Goal: Task Accomplishment & Management: Complete application form

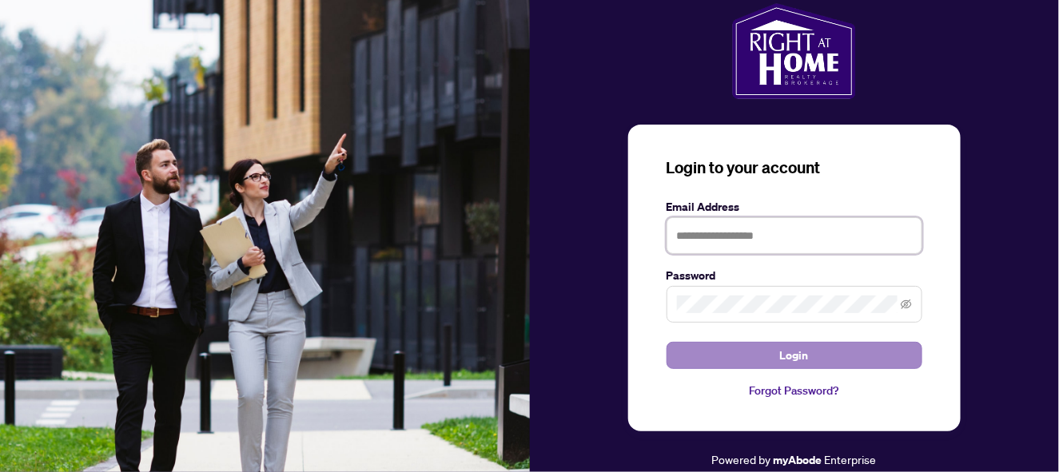
type input "**********"
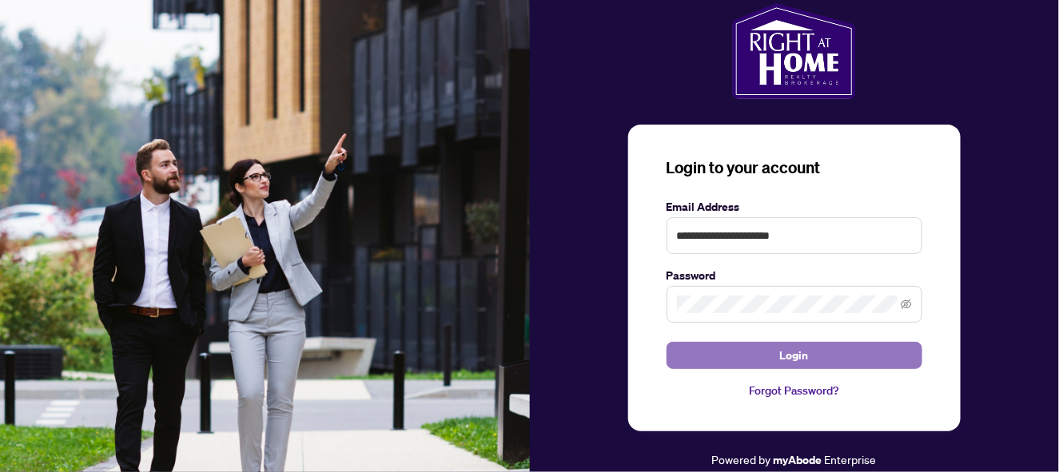
click at [735, 369] on button "Login" at bounding box center [795, 355] width 256 height 27
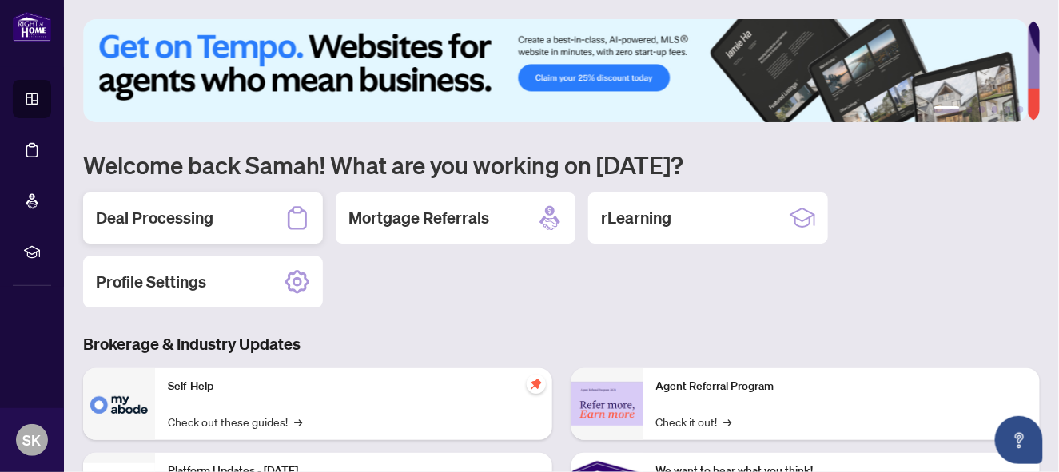
click at [134, 213] on h2 "Deal Processing" at bounding box center [155, 218] width 118 height 22
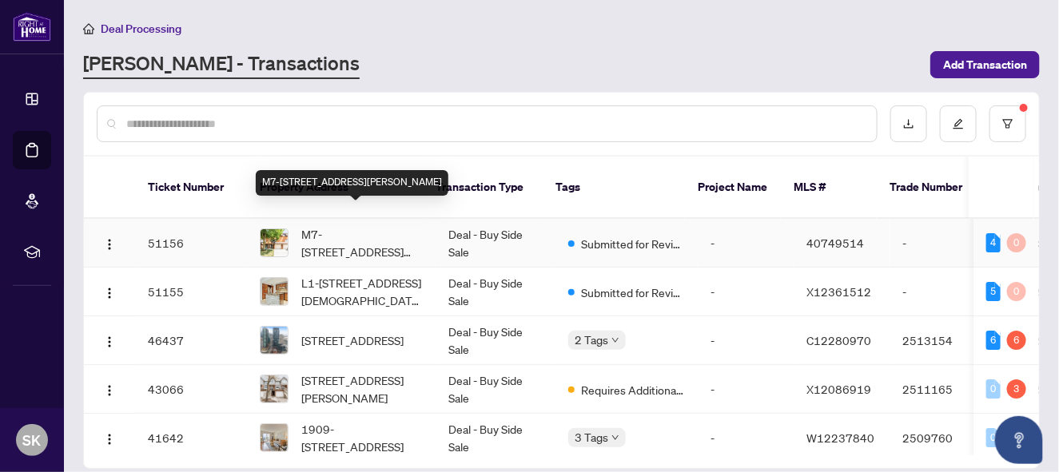
click at [327, 225] on span "M7-[STREET_ADDRESS][PERSON_NAME]" at bounding box center [362, 242] width 122 height 35
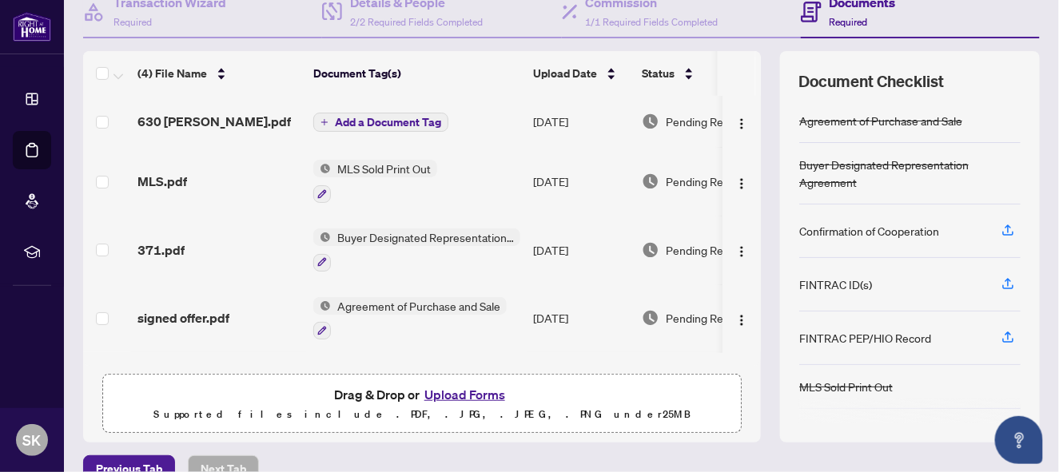
scroll to position [193, 0]
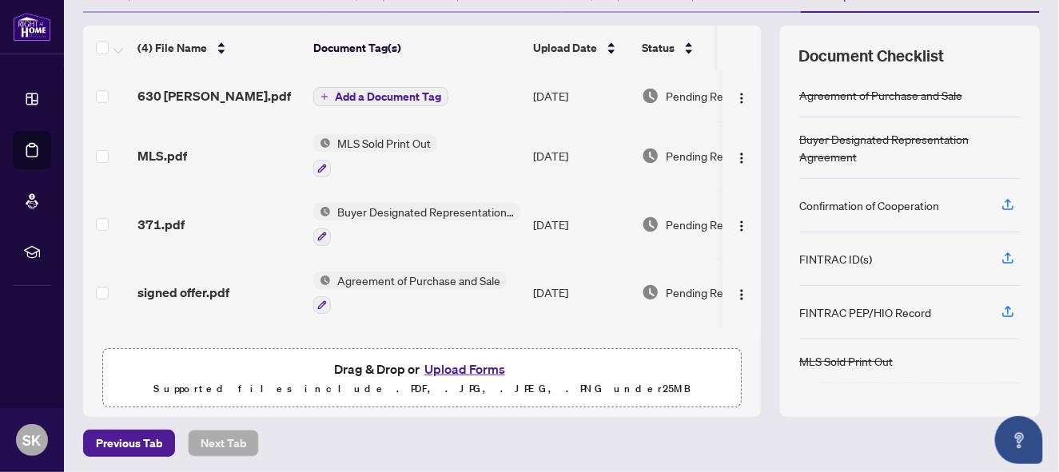
click at [474, 363] on button "Upload Forms" at bounding box center [465, 369] width 90 height 21
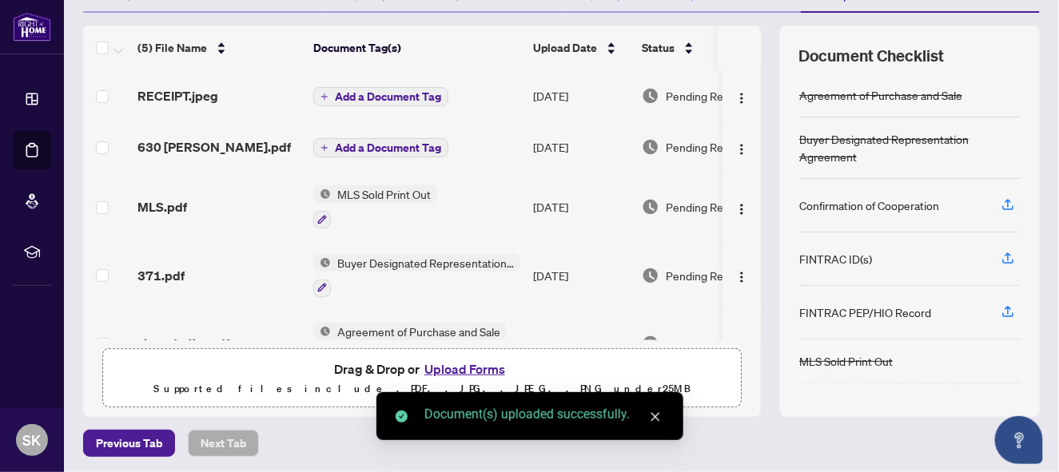
click at [454, 366] on button "Upload Forms" at bounding box center [465, 369] width 90 height 21
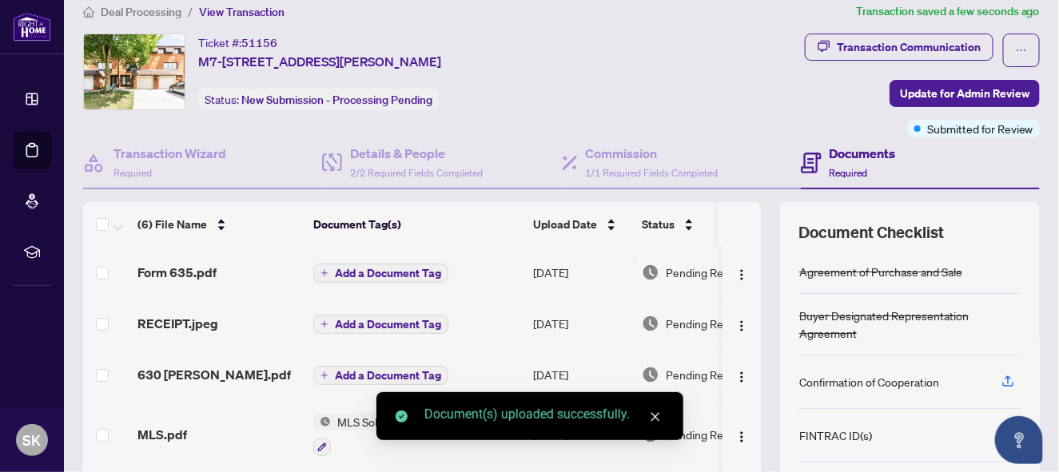
scroll to position [0, 0]
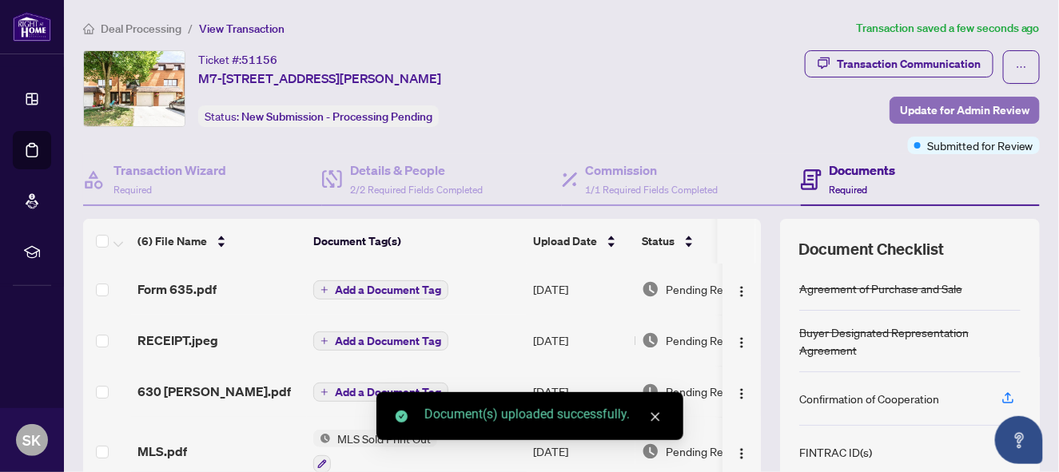
click at [947, 109] on span "Update for Admin Review" at bounding box center [965, 111] width 130 height 26
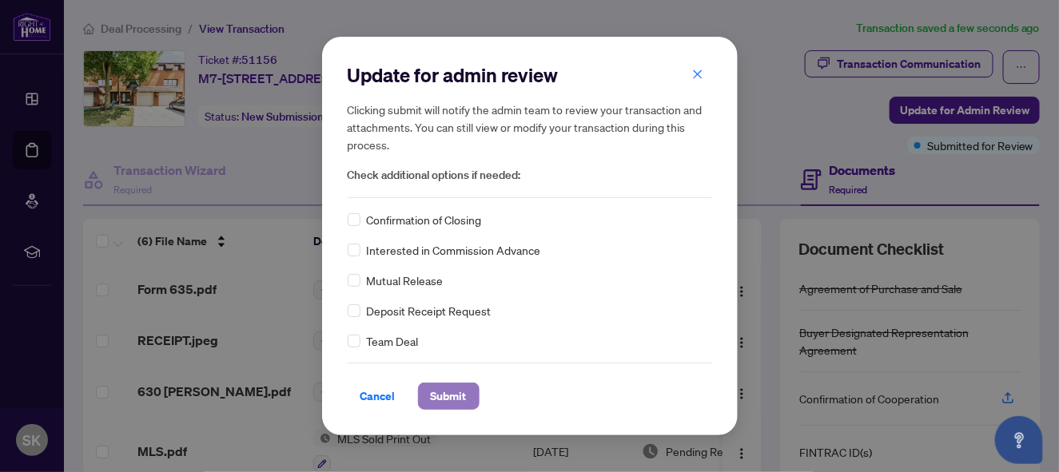
click at [454, 393] on span "Submit" at bounding box center [449, 397] width 36 height 26
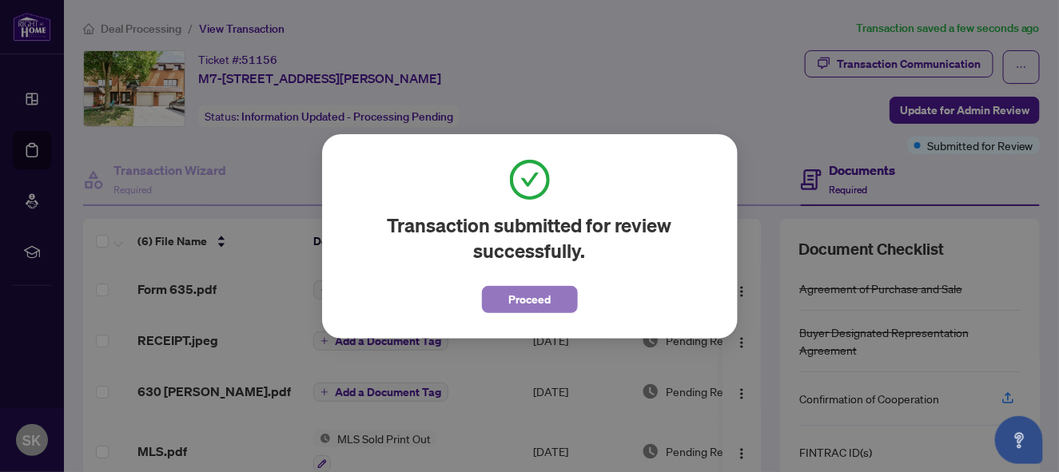
click at [533, 298] on span "Proceed" at bounding box center [529, 300] width 42 height 26
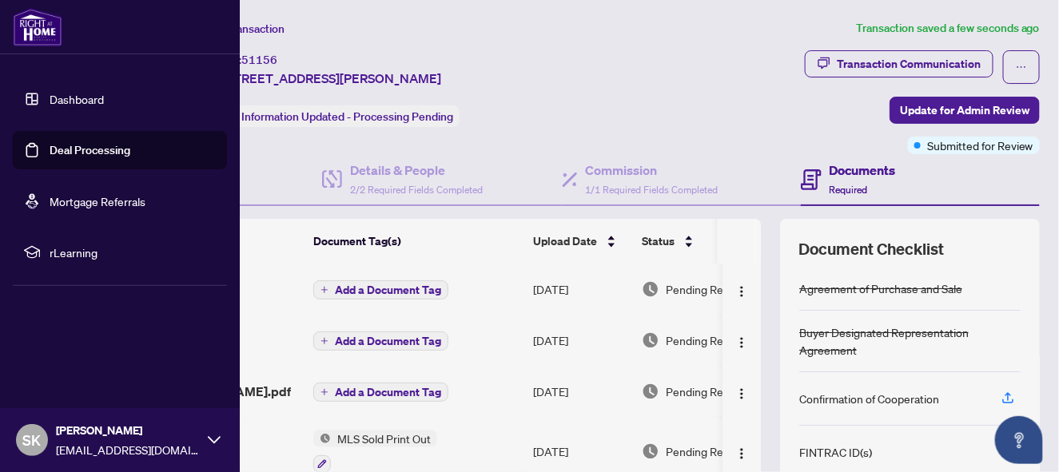
click at [70, 96] on link "Dashboard" at bounding box center [77, 99] width 54 height 14
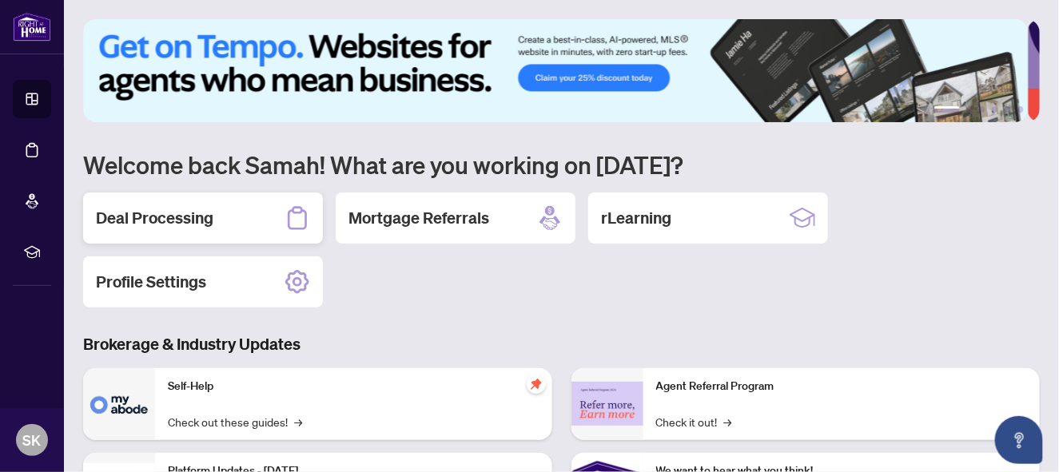
click at [193, 225] on h2 "Deal Processing" at bounding box center [155, 218] width 118 height 22
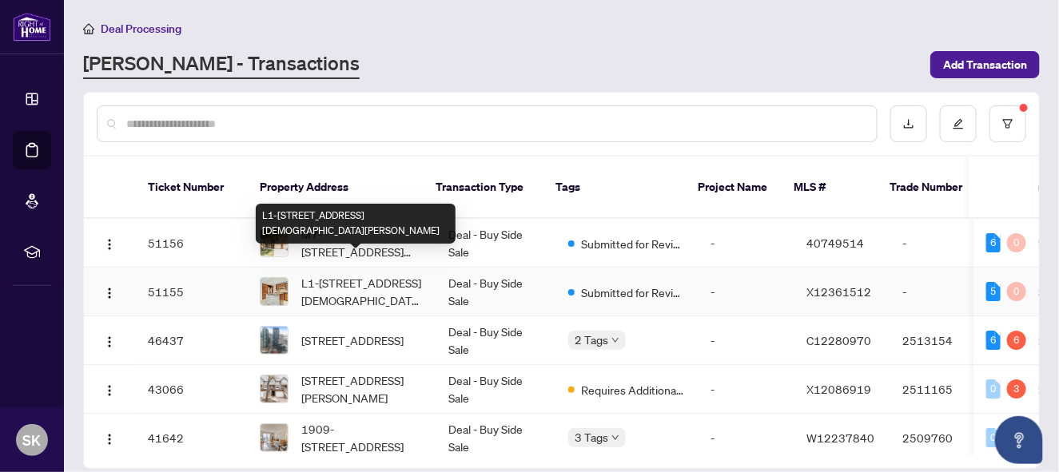
click at [314, 274] on span "L1-[STREET_ADDRESS][DEMOGRAPHIC_DATA][PERSON_NAME]" at bounding box center [362, 291] width 122 height 35
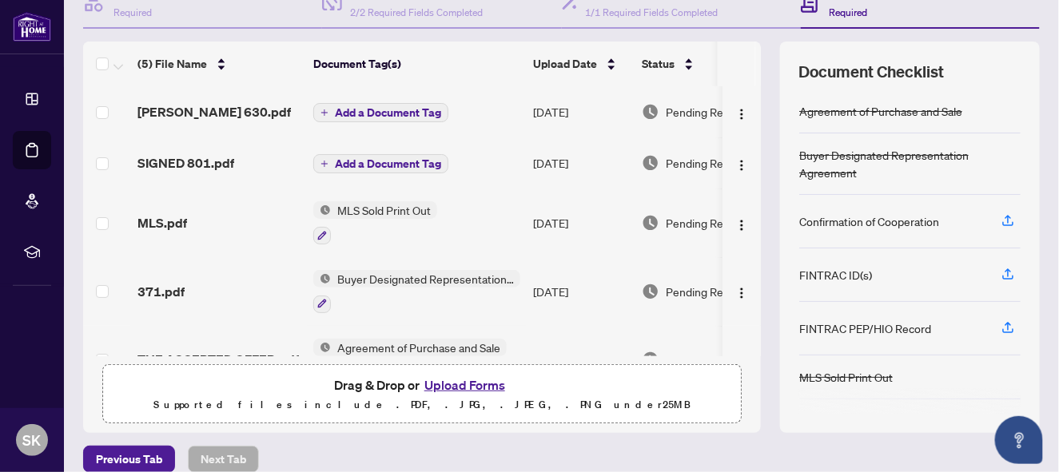
scroll to position [193, 0]
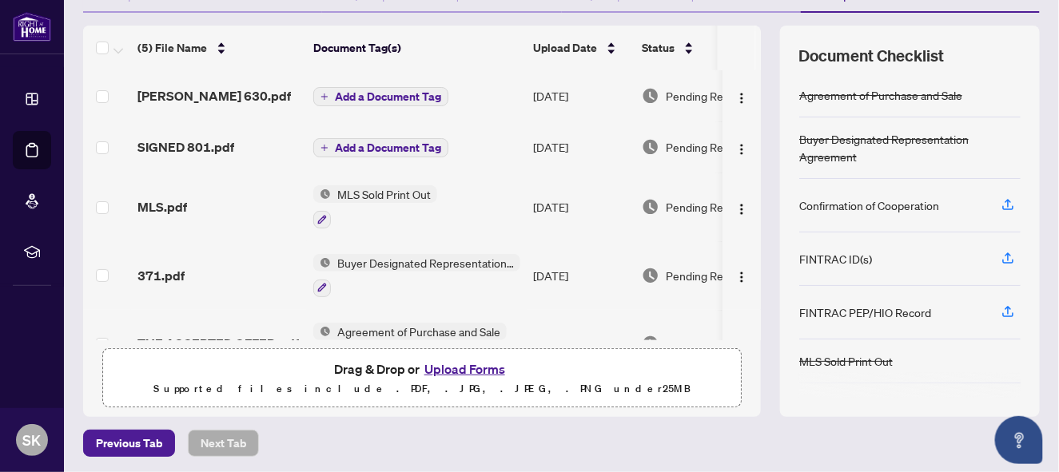
click at [468, 363] on button "Upload Forms" at bounding box center [465, 369] width 90 height 21
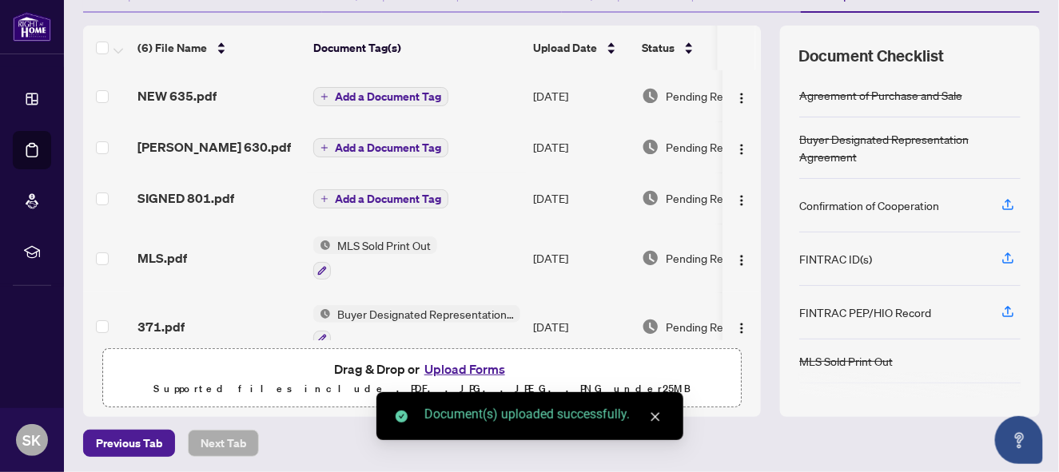
click at [479, 362] on button "Upload Forms" at bounding box center [465, 369] width 90 height 21
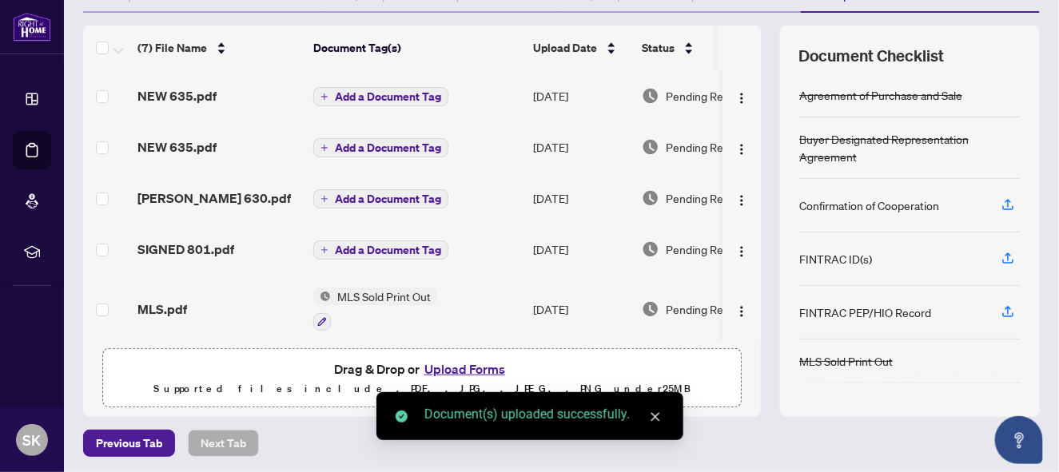
click at [452, 366] on button "Upload Forms" at bounding box center [465, 369] width 90 height 21
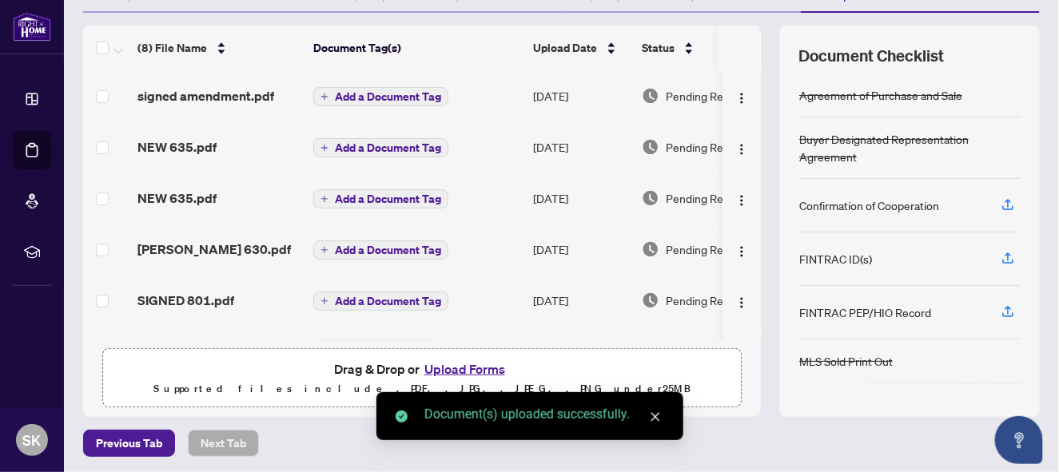
scroll to position [0, 0]
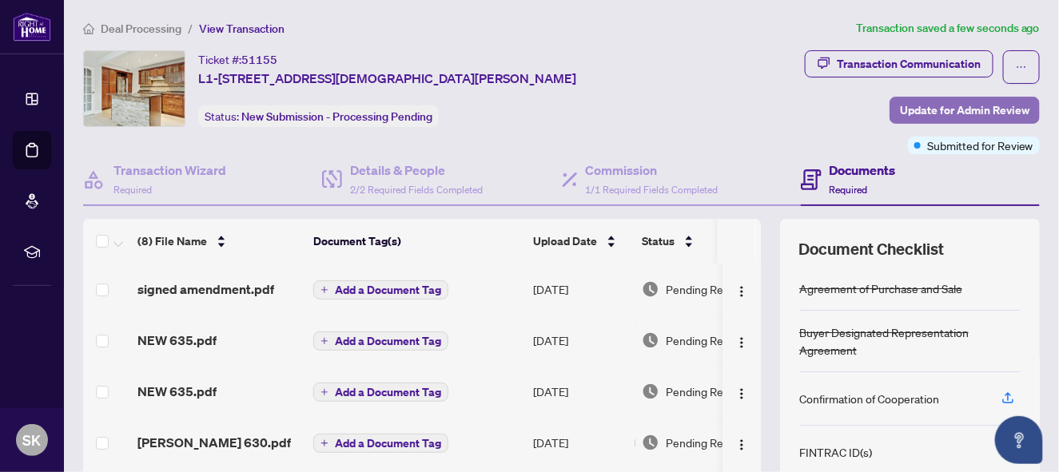
click at [965, 106] on span "Update for Admin Review" at bounding box center [965, 111] width 130 height 26
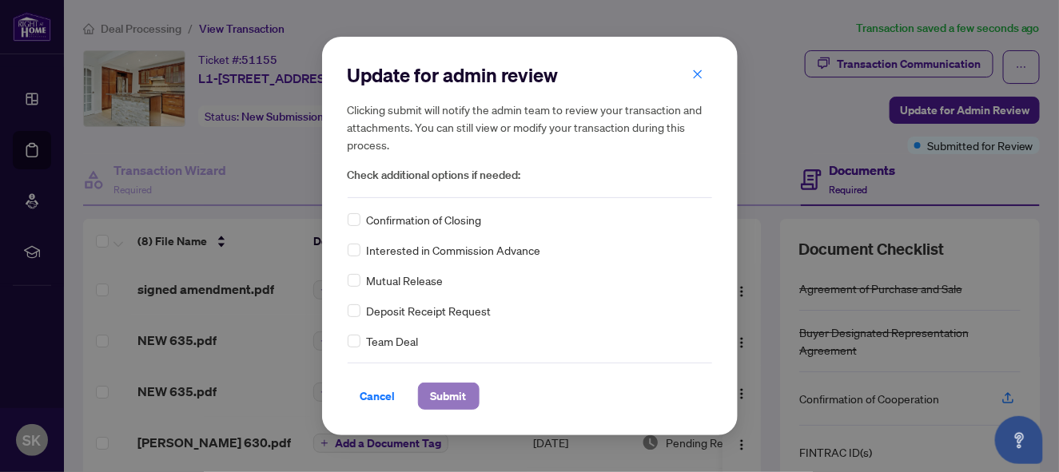
click at [448, 396] on span "Submit" at bounding box center [449, 397] width 36 height 26
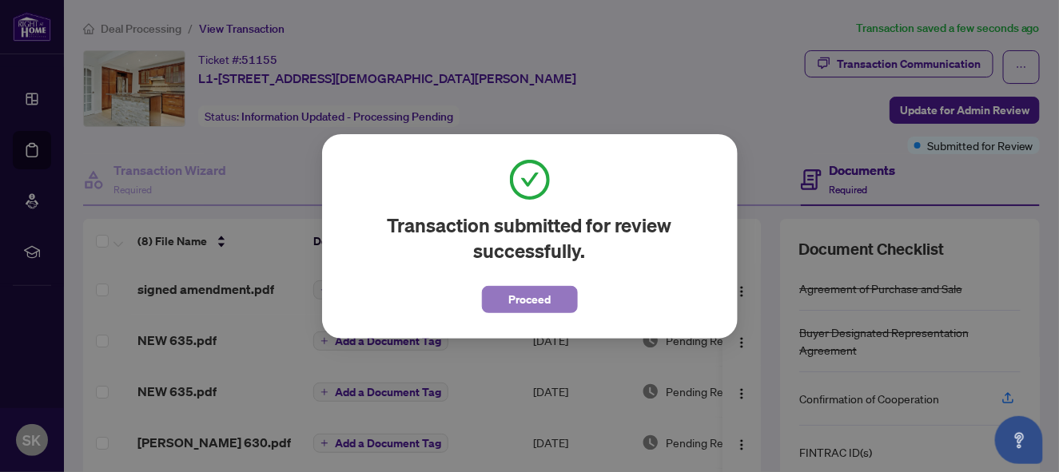
click at [551, 304] on button "Proceed" at bounding box center [530, 299] width 96 height 27
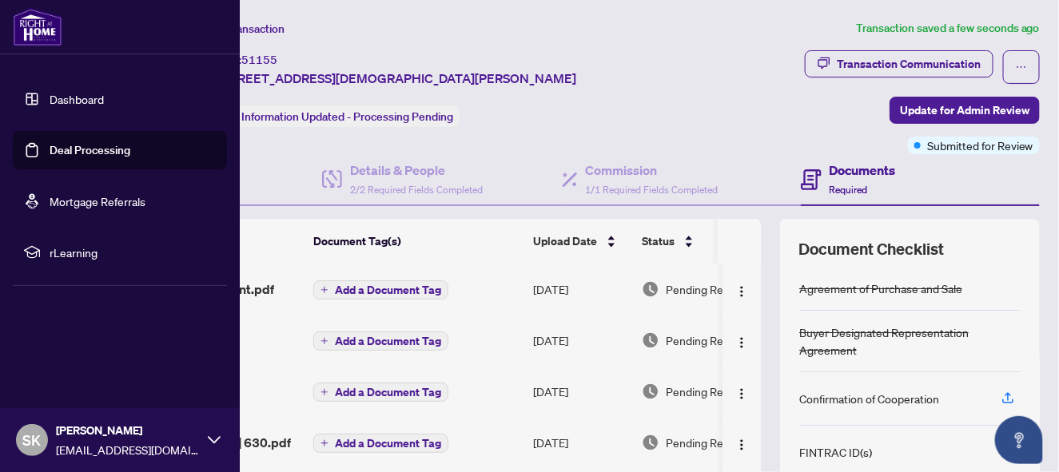
click at [50, 98] on link "Dashboard" at bounding box center [77, 99] width 54 height 14
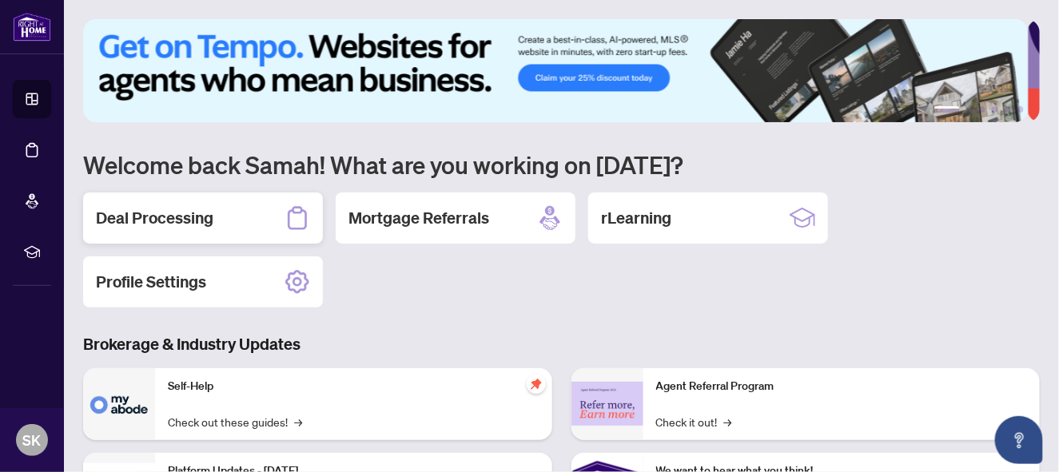
click at [197, 200] on div "Deal Processing" at bounding box center [203, 218] width 240 height 51
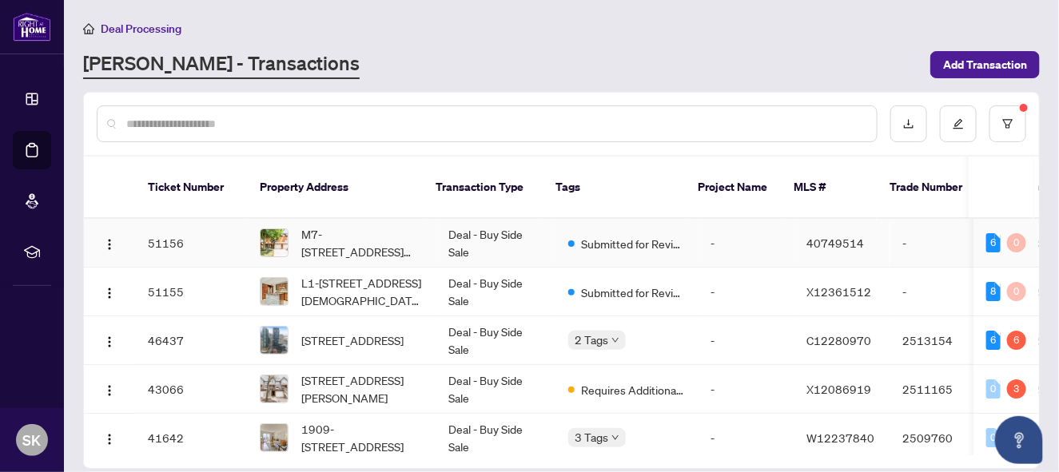
click at [233, 228] on td "51156" at bounding box center [191, 243] width 112 height 49
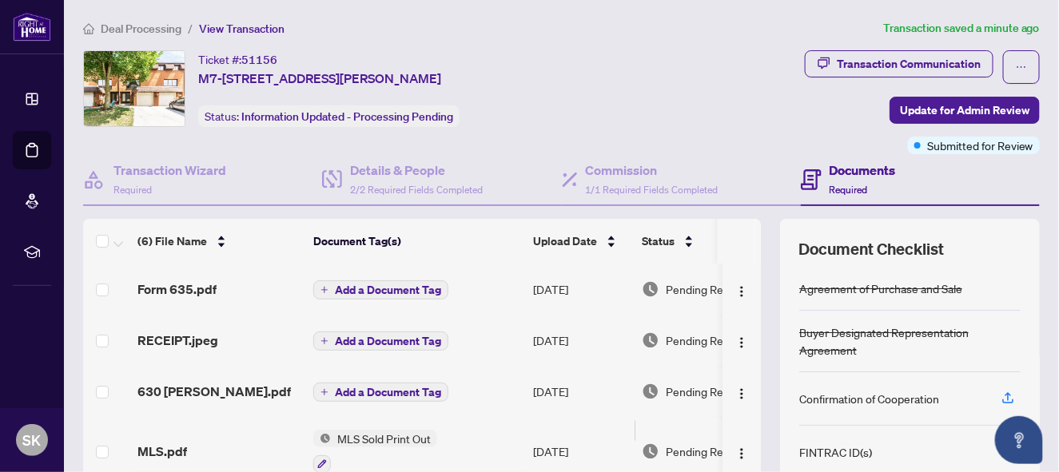
scroll to position [193, 0]
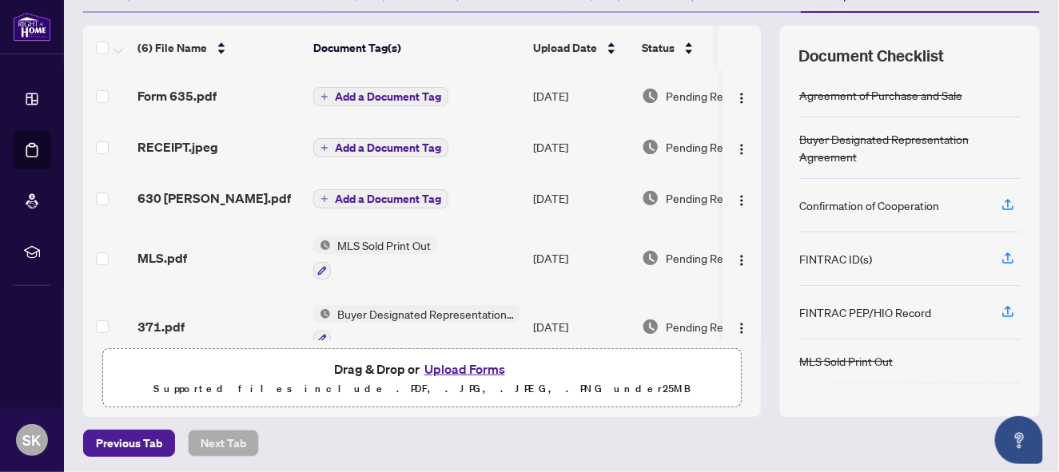
click at [456, 369] on button "Upload Forms" at bounding box center [465, 369] width 90 height 21
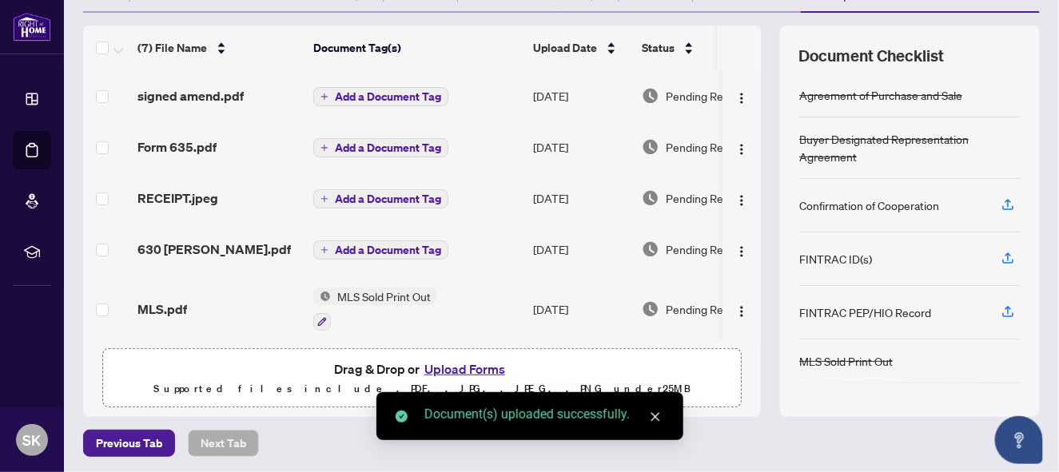
scroll to position [0, 0]
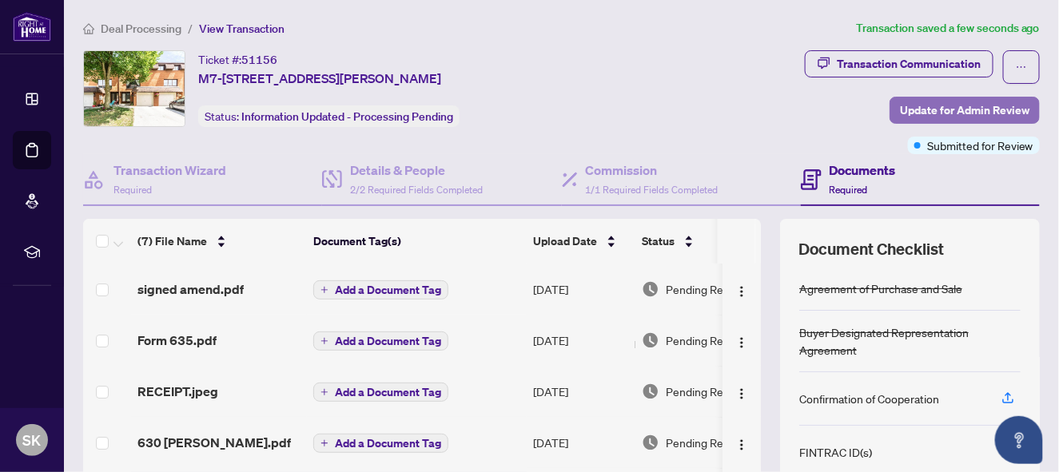
click at [959, 107] on span "Update for Admin Review" at bounding box center [965, 111] width 130 height 26
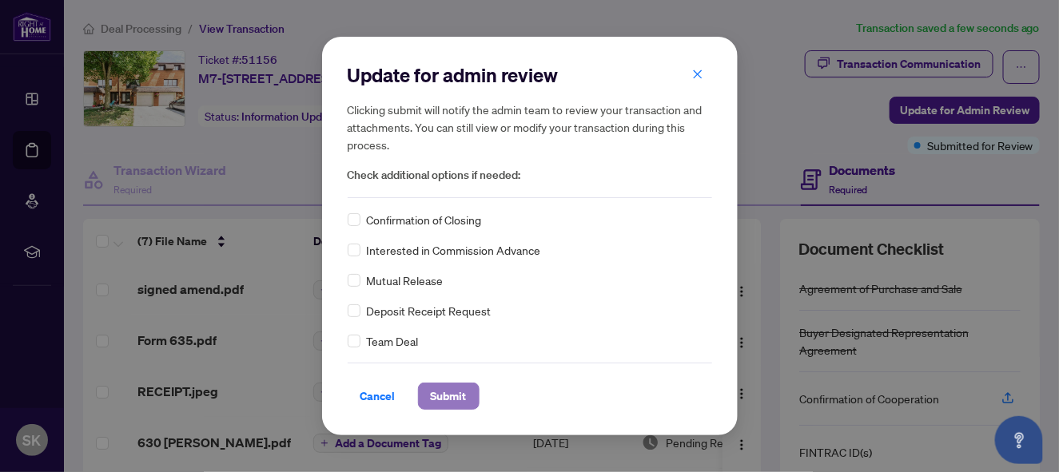
click at [452, 400] on span "Submit" at bounding box center [449, 397] width 36 height 26
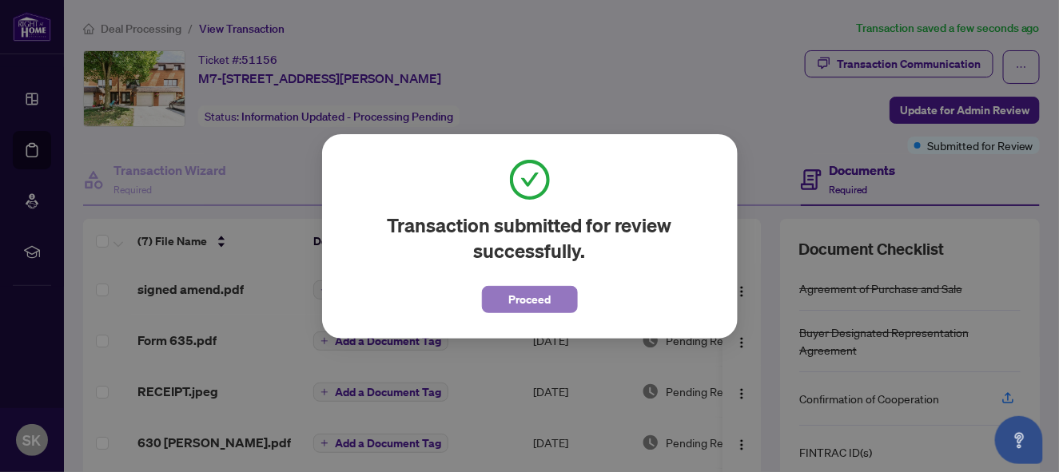
click at [543, 298] on span "Proceed" at bounding box center [529, 300] width 42 height 26
